Goal: Information Seeking & Learning: Learn about a topic

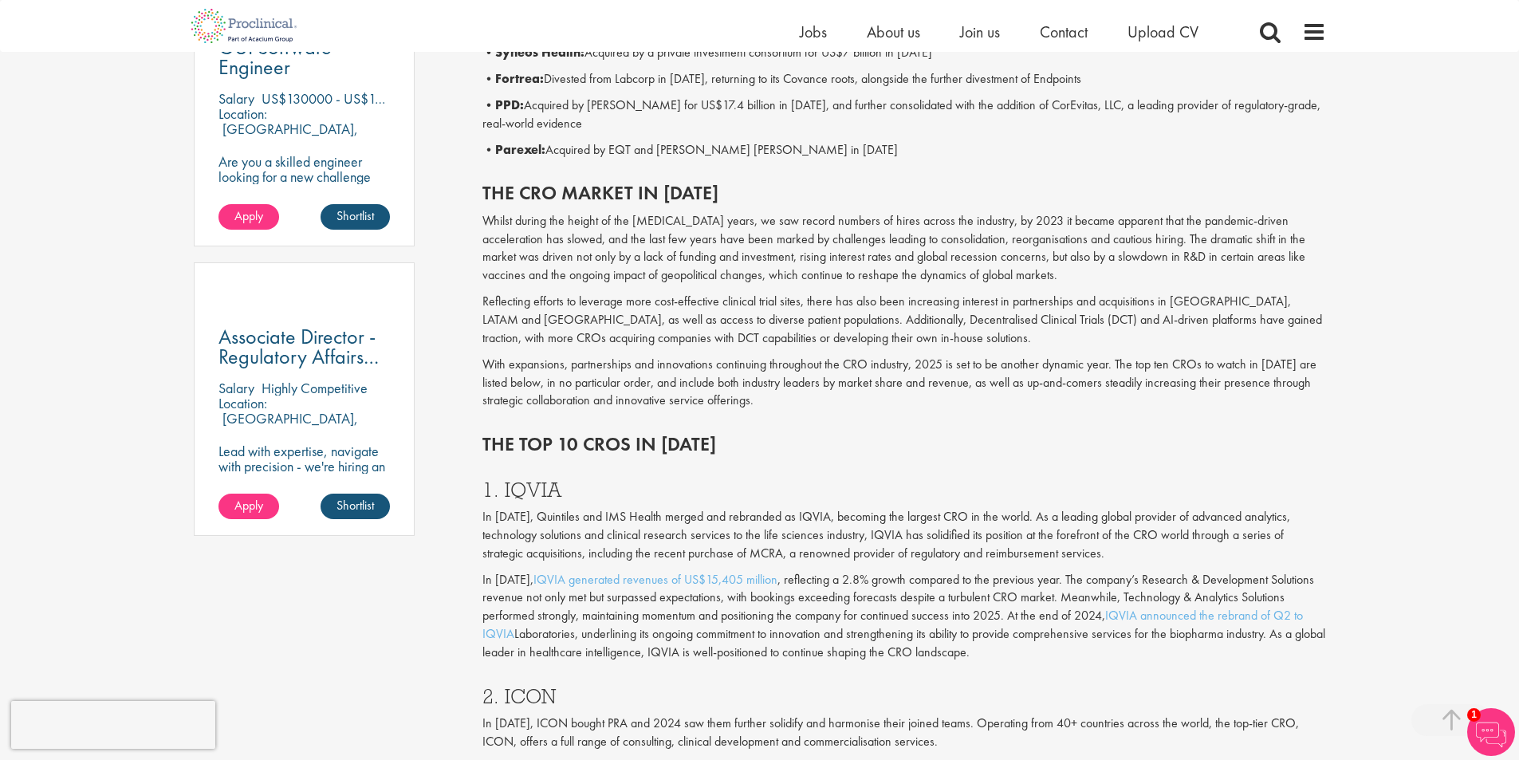
scroll to position [872, 0]
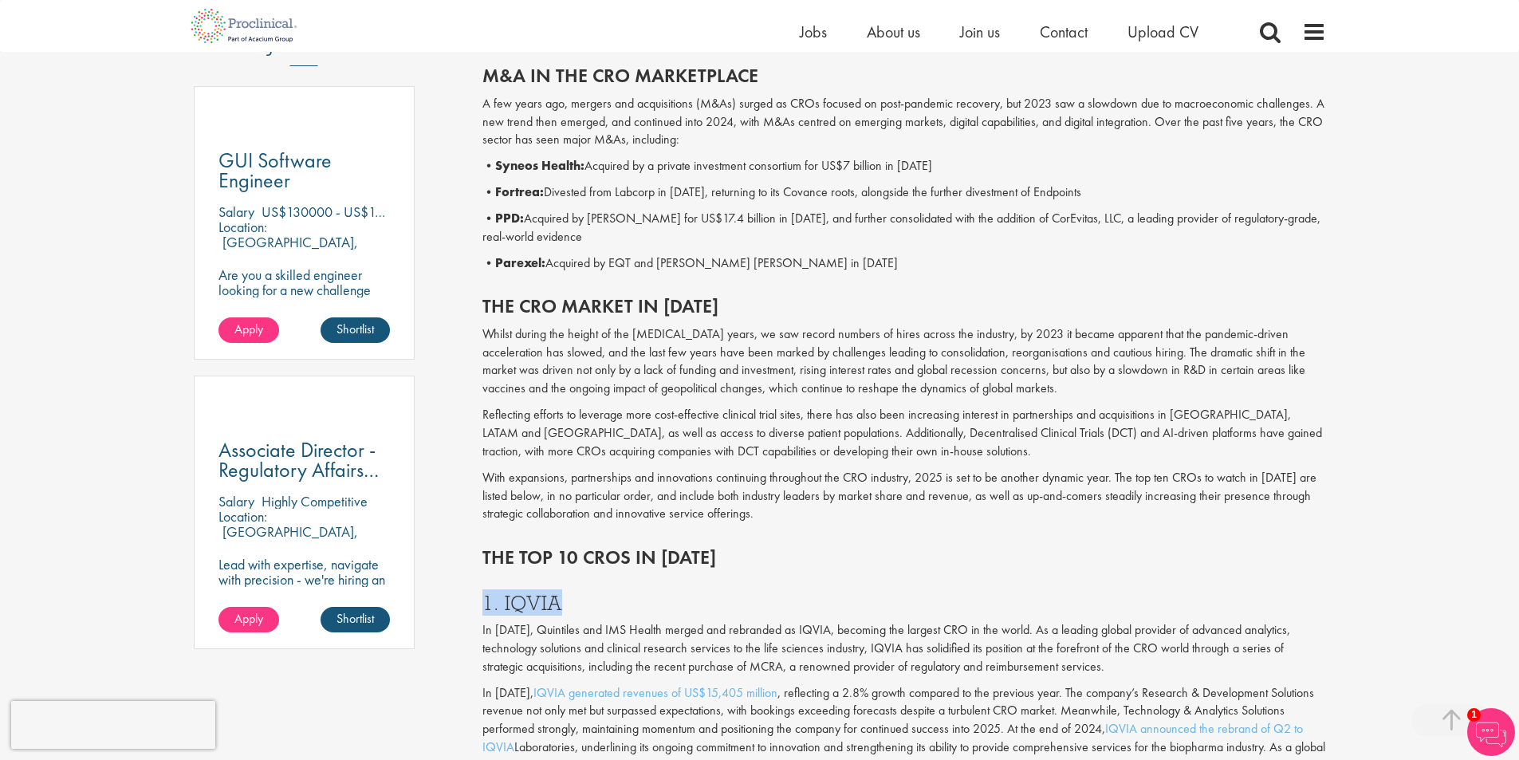
drag, startPoint x: 590, startPoint y: 595, endPoint x: 482, endPoint y: 602, distance: 108.7
copy h3 "1. IQVIA"
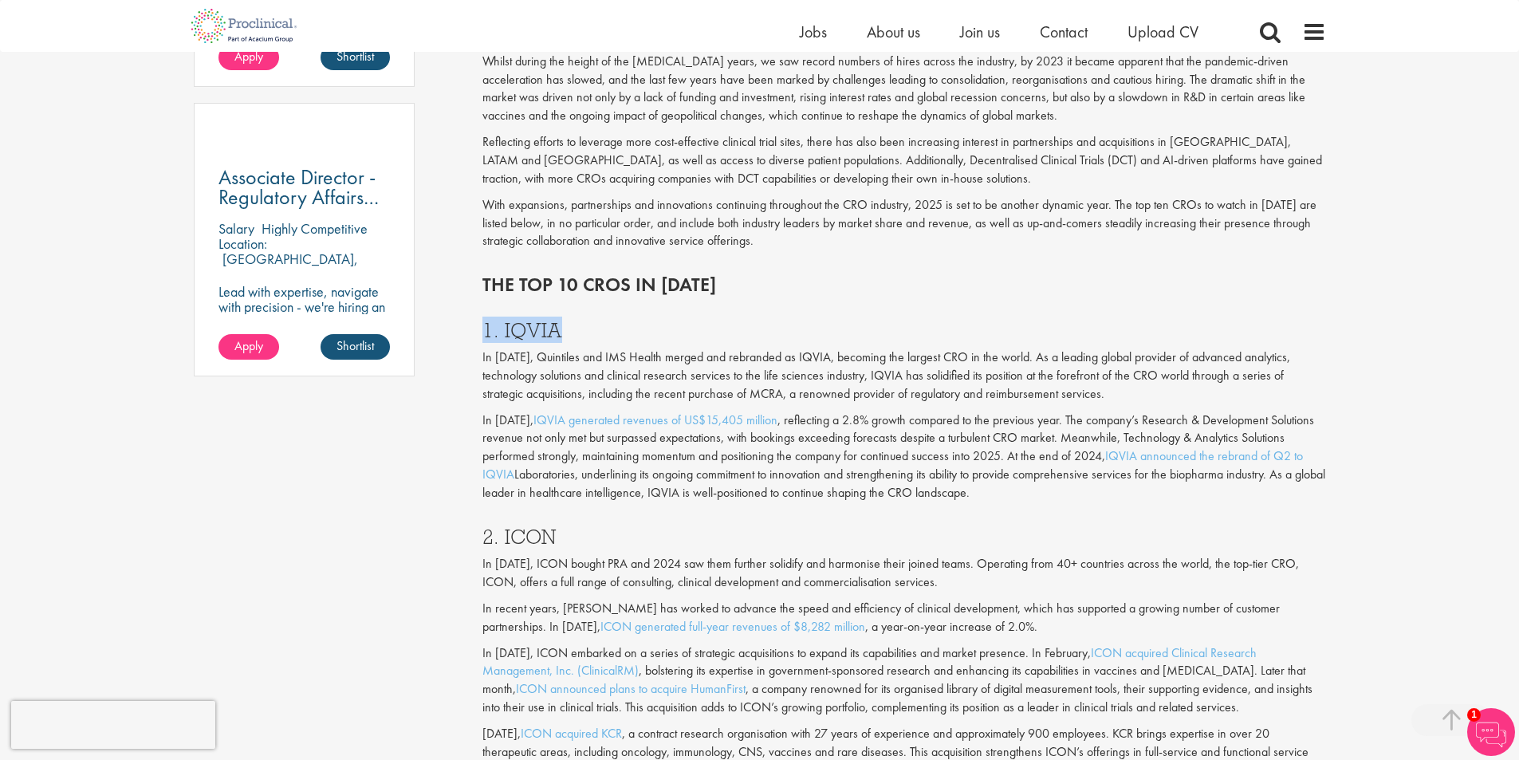
scroll to position [1271, 0]
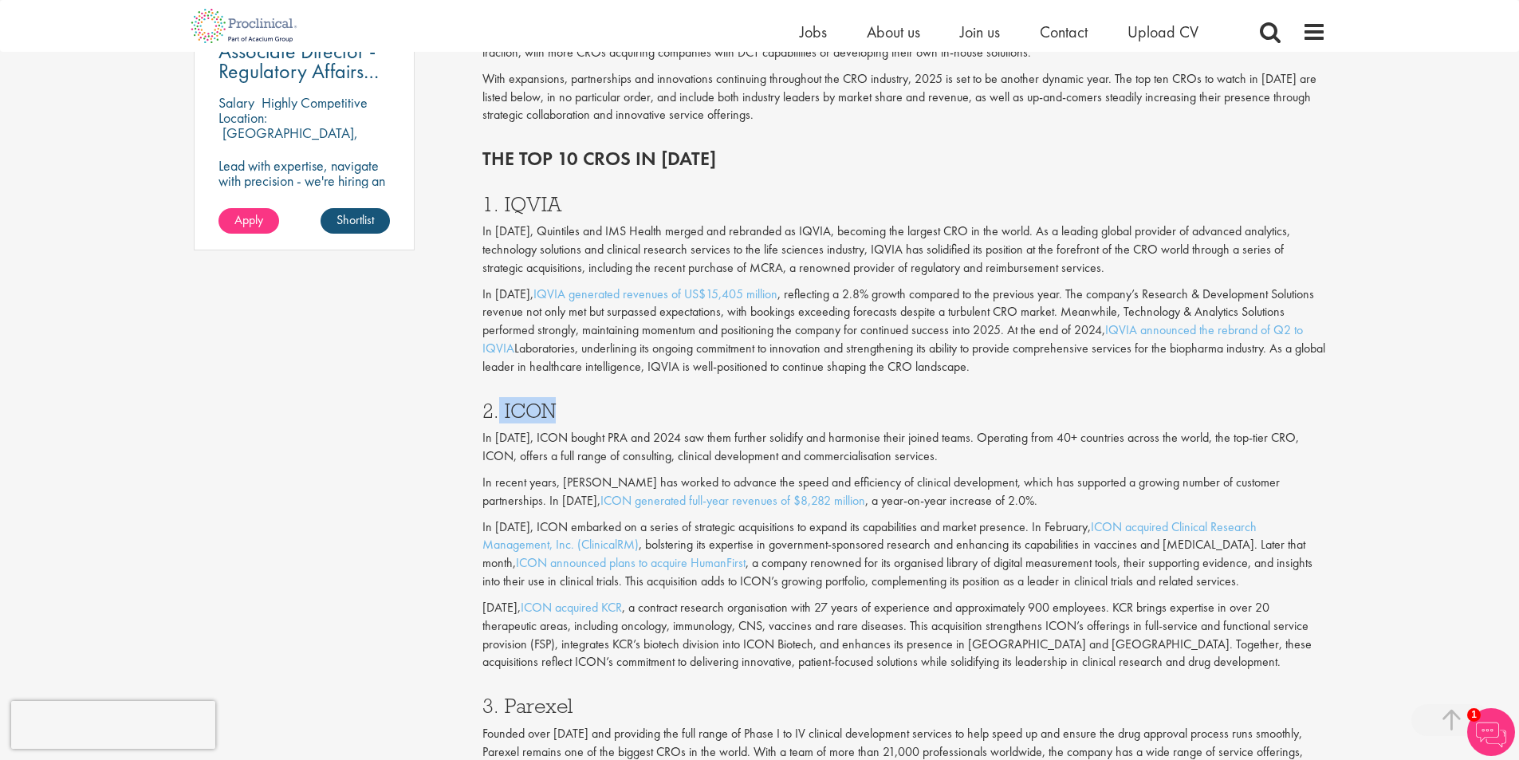
drag, startPoint x: 593, startPoint y: 407, endPoint x: 521, endPoint y: 345, distance: 94.4
click at [498, 405] on h3 "2. ICON" at bounding box center [904, 410] width 844 height 21
copy h3 "ICON"
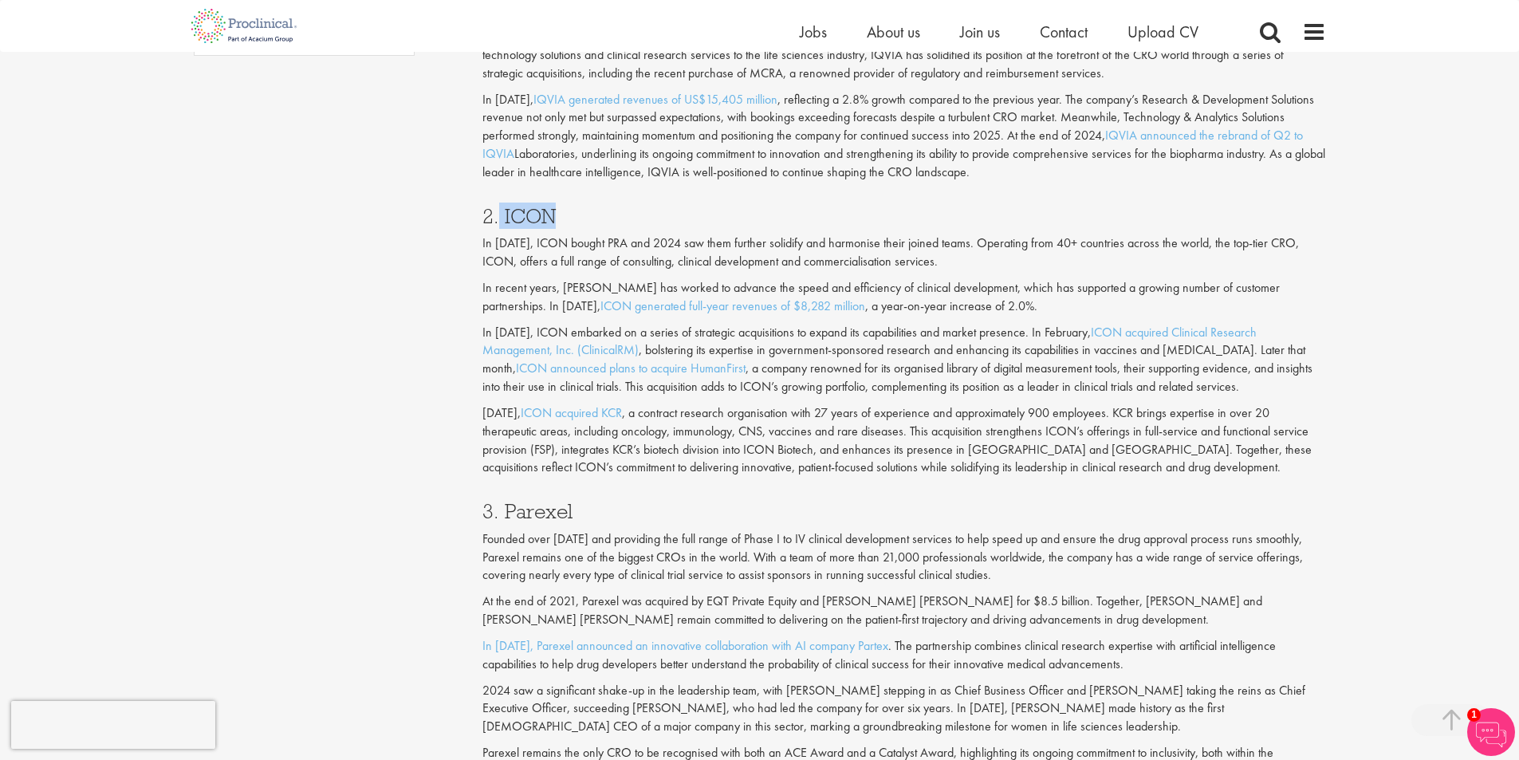
scroll to position [1749, 0]
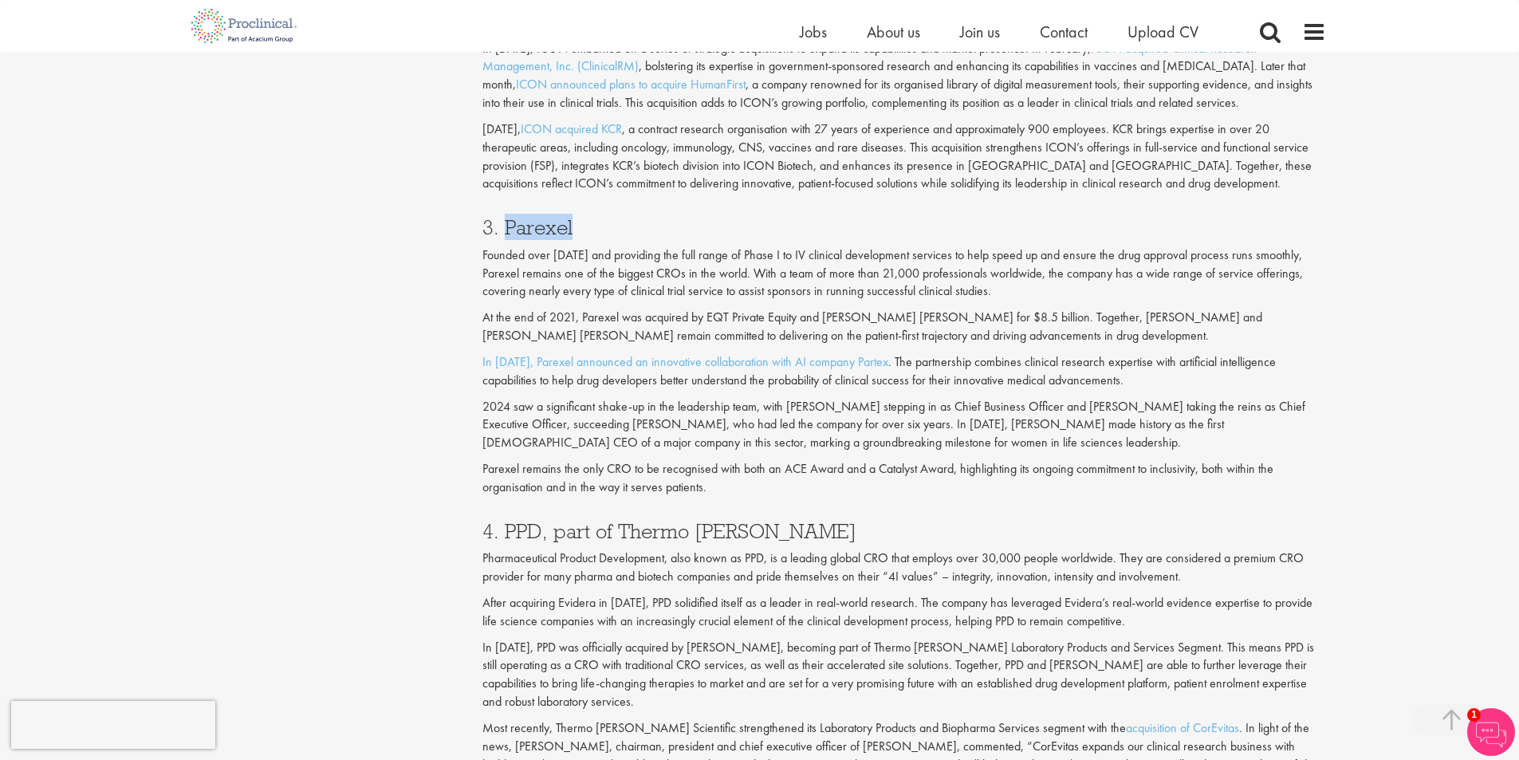
drag, startPoint x: 578, startPoint y: 228, endPoint x: 503, endPoint y: 222, distance: 75.2
click at [503, 222] on h3 "3. Parexel" at bounding box center [904, 227] width 844 height 21
copy h3 "Parexel"
drag, startPoint x: 760, startPoint y: 531, endPoint x: 542, endPoint y: 483, distance: 222.9
click at [505, 517] on div "4. PPD, part of Thermo [PERSON_NAME] Pharmaceutical Product Development, also k…" at bounding box center [903, 661] width 867 height 313
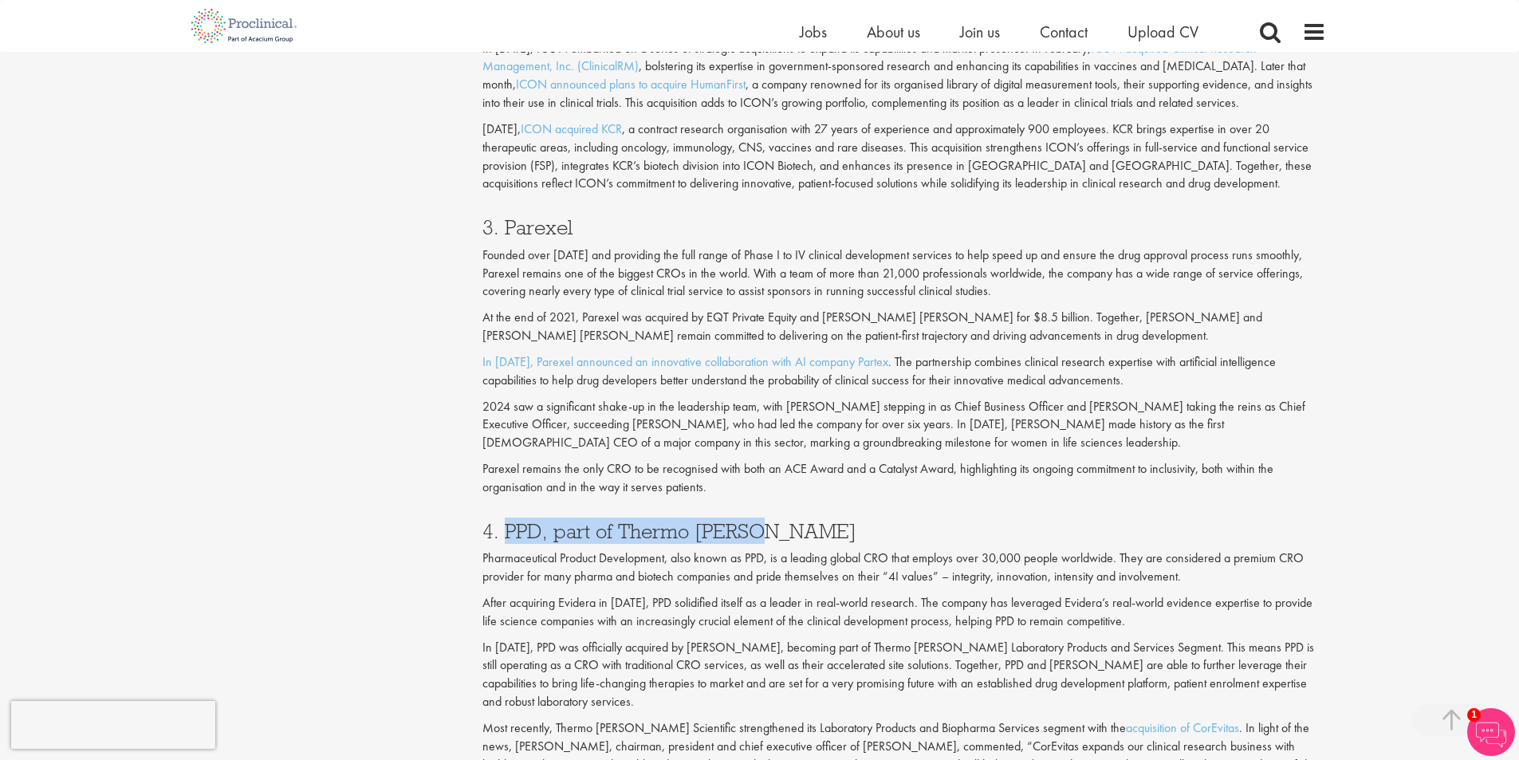
copy h3 "PPD, part of [PERSON_NAME]"
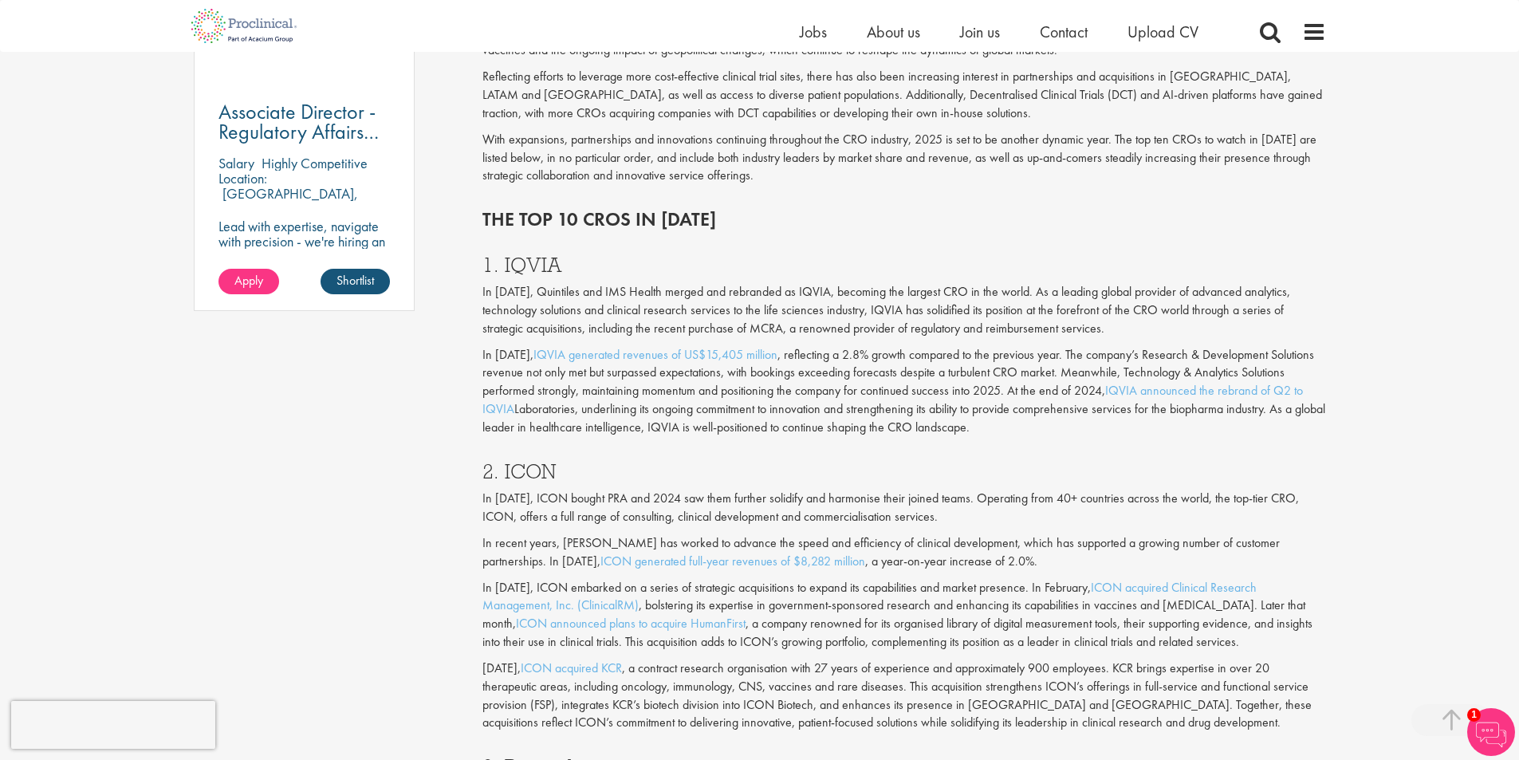
scroll to position [1191, 0]
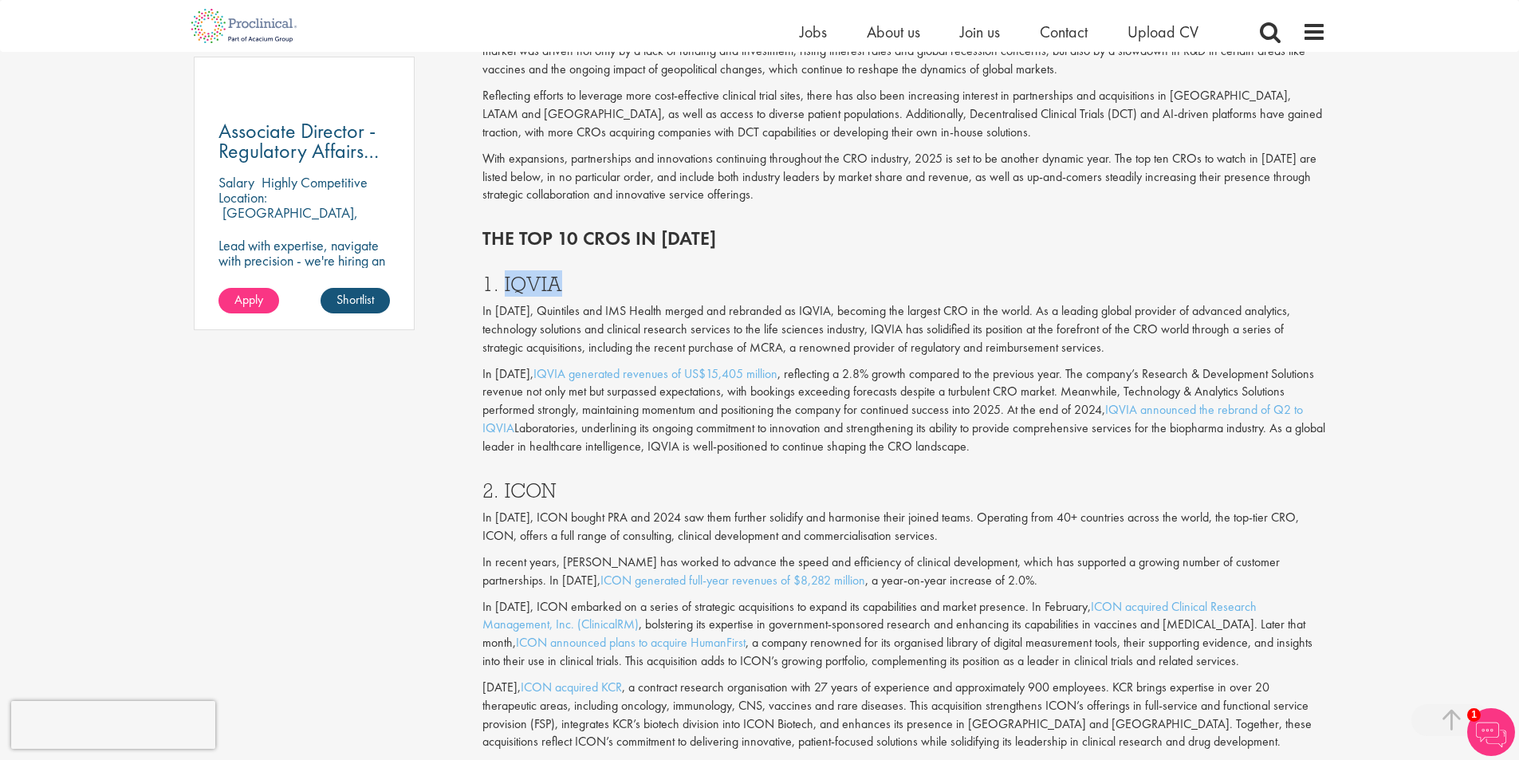
drag, startPoint x: 566, startPoint y: 283, endPoint x: 502, endPoint y: 278, distance: 64.0
click at [502, 278] on h3 "1. IQVIA" at bounding box center [904, 283] width 844 height 21
copy h3 "IQVIA"
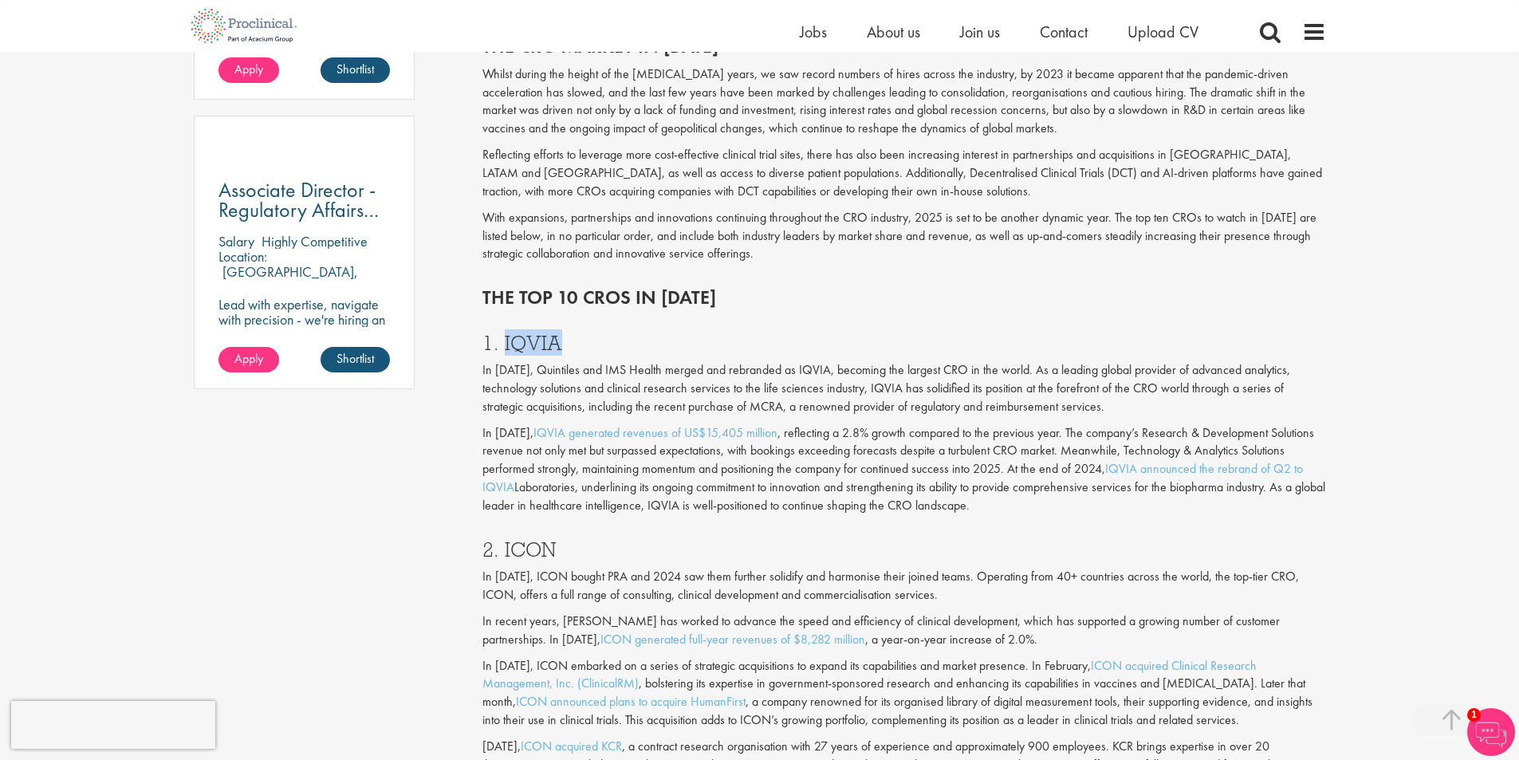
scroll to position [1032, 0]
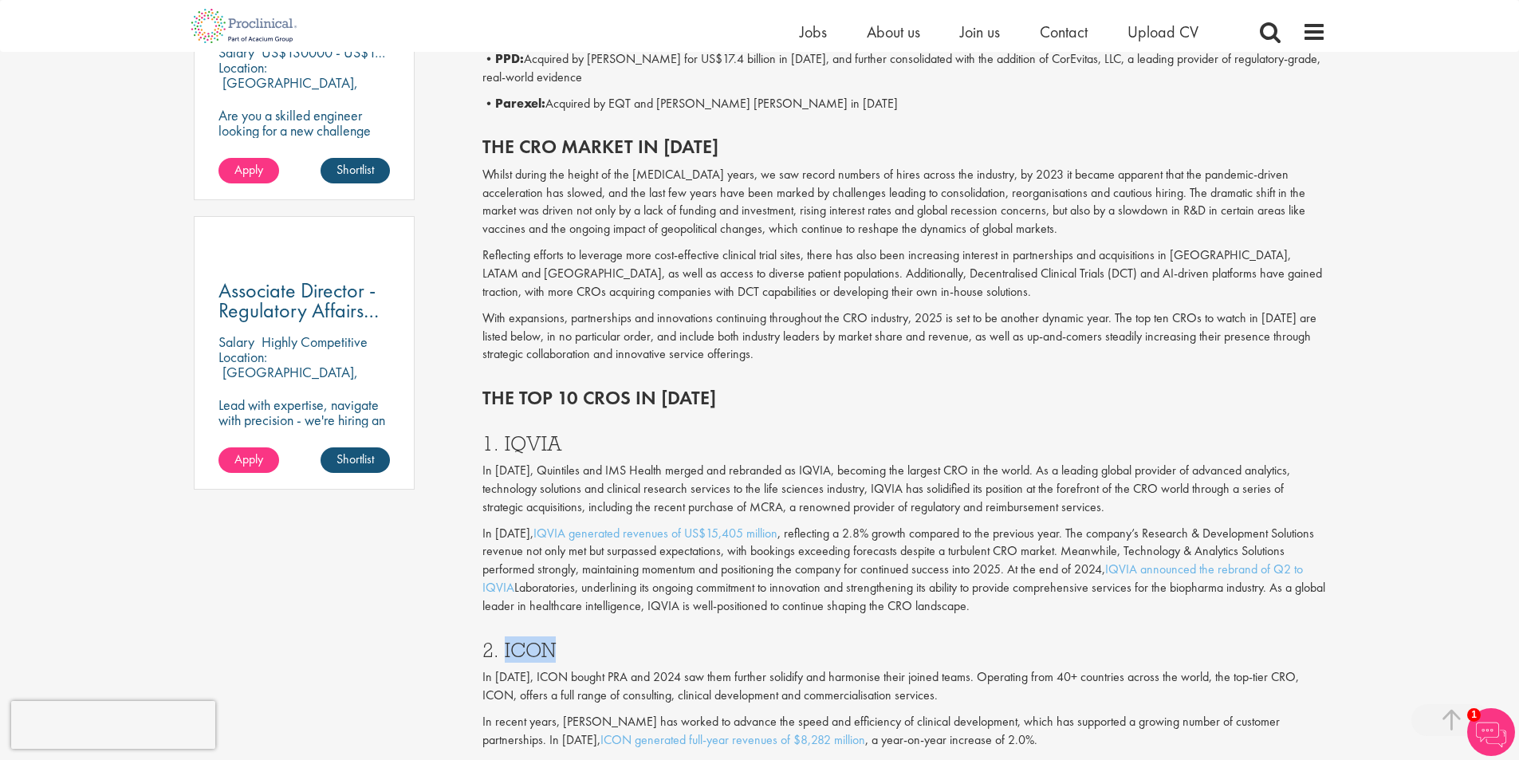
drag, startPoint x: 527, startPoint y: 645, endPoint x: 520, endPoint y: 587, distance: 58.6
click at [501, 636] on div "2. ICON In [DATE], ICON bought PRA and 2024 saw them further solidify and harmo…" at bounding box center [903, 771] width 867 height 296
copy h3 "ICON"
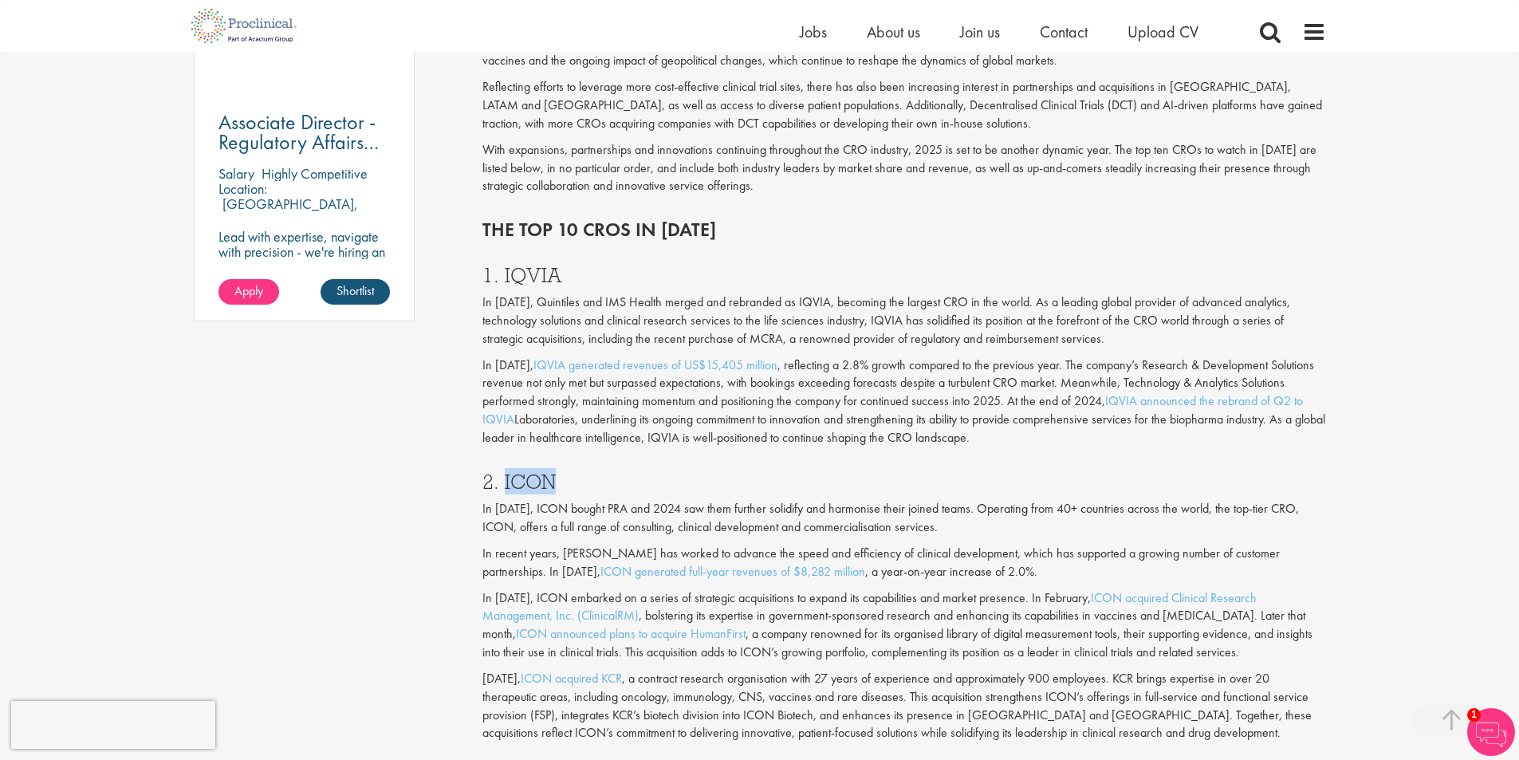
scroll to position [1510, 0]
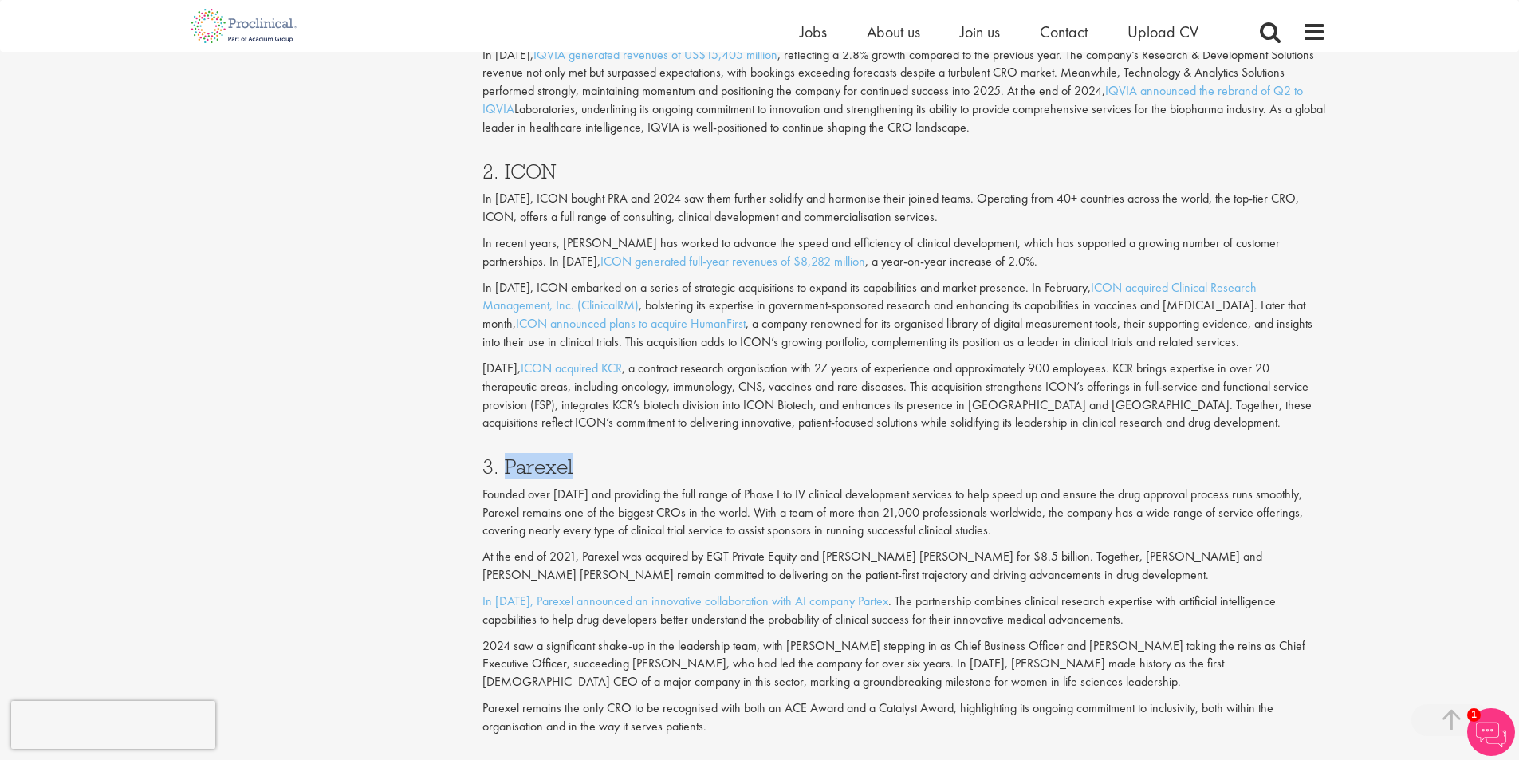
drag, startPoint x: 583, startPoint y: 461, endPoint x: 502, endPoint y: 462, distance: 80.5
click at [502, 462] on h3 "3. Parexel" at bounding box center [904, 466] width 844 height 21
copy h3 "Parexel"
